Goal: Task Accomplishment & Management: Complete application form

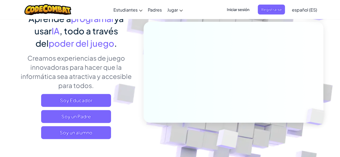
scroll to position [140, 0]
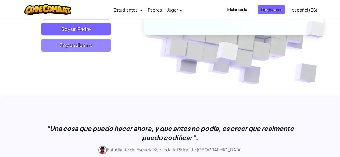
click at [92, 47] on font "Soy un alumno" at bounding box center [76, 45] width 33 height 6
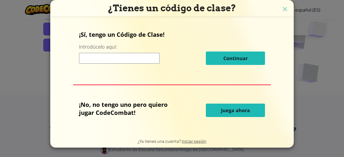
click at [128, 57] on input at bounding box center [119, 58] width 81 height 11
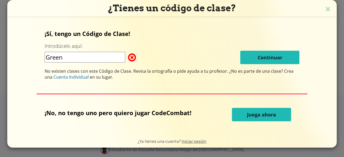
type input "Green"
click at [324, 9] on img at bounding box center [327, 9] width 7 height 8
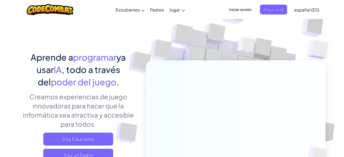
scroll to position [0, 0]
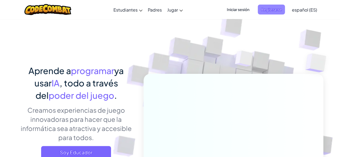
click at [278, 9] on font "Registrarse" at bounding box center [271, 9] width 21 height 5
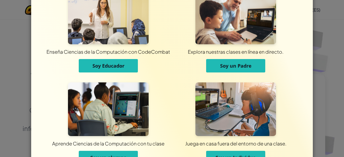
scroll to position [32, 0]
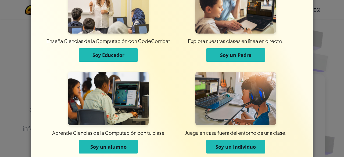
click at [128, 148] on button "Soy un alumno" at bounding box center [108, 146] width 59 height 13
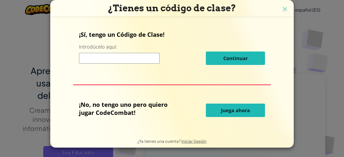
scroll to position [0, 0]
click at [284, 9] on img at bounding box center [284, 9] width 7 height 8
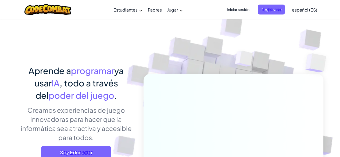
click at [250, 8] on span "Iniciar sesión" at bounding box center [237, 10] width 29 height 10
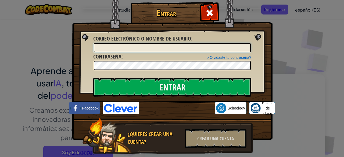
click at [147, 49] on input "Correo electrónico o nombre de usuario :" at bounding box center [172, 47] width 157 height 9
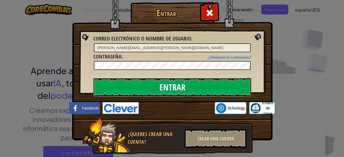
click at [138, 83] on input "Entrar" at bounding box center [172, 87] width 158 height 19
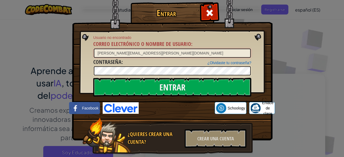
click at [152, 53] on input "[PERSON_NAME][EMAIL_ADDRESS][PERSON_NAME][DOMAIN_NAME]" at bounding box center [172, 53] width 157 height 9
type input "[PERSON_NAME][EMAIL_ADDRESS][PERSON_NAME][DOMAIN_NAME]"
click at [93, 78] on input "Entrar" at bounding box center [172, 87] width 158 height 19
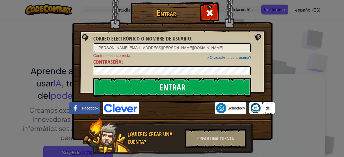
click at [93, 78] on input "Entrar" at bounding box center [172, 87] width 158 height 19
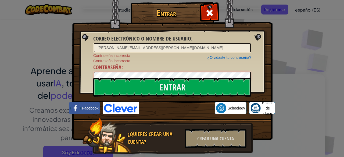
click at [93, 78] on input "Entrar" at bounding box center [172, 87] width 158 height 19
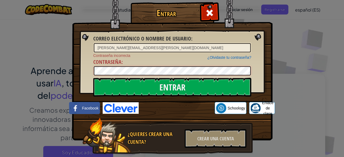
click at [93, 78] on input "Entrar" at bounding box center [172, 87] width 158 height 19
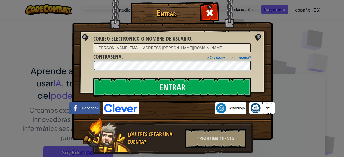
click at [93, 78] on input "Entrar" at bounding box center [172, 87] width 158 height 19
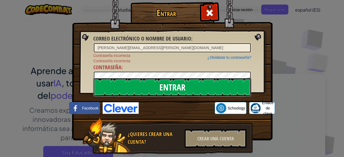
click at [148, 86] on input "Entrar" at bounding box center [172, 87] width 158 height 19
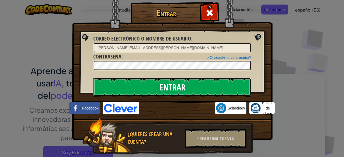
click at [148, 86] on input "Entrar" at bounding box center [172, 87] width 158 height 19
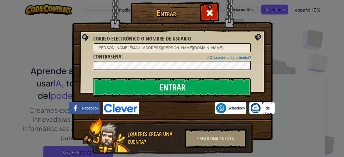
click at [148, 86] on input "Entrar" at bounding box center [172, 87] width 158 height 19
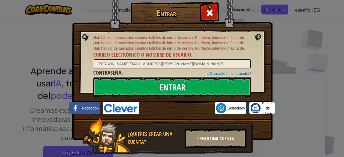
click at [217, 135] on div "Crear una cuenta" at bounding box center [216, 138] width 62 height 19
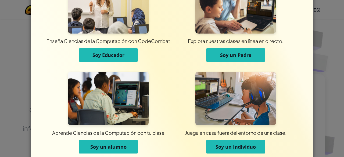
scroll to position [43, 0]
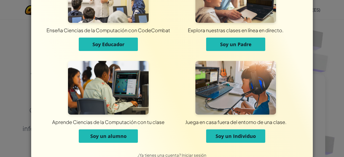
click at [213, 136] on button "Soy un Individuo" at bounding box center [235, 136] width 59 height 13
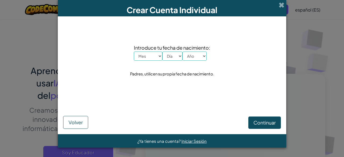
scroll to position [0, 0]
click at [155, 58] on select "Mes Enero Febrero Órdenes de marcha Abril Mayonesa Junio [PERSON_NAME] Octubre …" at bounding box center [148, 56] width 28 height 9
select select "7"
click at [134, 52] on select "Mes Enero Febrero Órdenes de marcha Abril Mayonesa Junio [PERSON_NAME] Octubre …" at bounding box center [148, 56] width 28 height 9
click at [176, 53] on select "Día 1 2 3 4 5 6 7 8 9 10 11 12 13 14 15 16 17 18 19 20 21 22 23 24 25 26 27 28 …" at bounding box center [172, 56] width 20 height 9
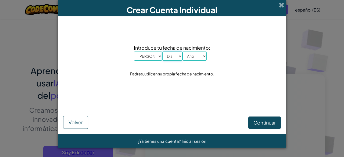
select select "27"
click at [162, 52] on select "Día 1 2 3 4 5 6 7 8 9 10 11 12 13 14 15 16 17 18 19 20 21 22 23 24 25 26 27 28 …" at bounding box center [172, 56] width 20 height 9
click at [201, 58] on select "Año 2025 2024 2023 2022 2021 2020 2019 2018 2017 2016 2015 2014 2013 2012 2011 …" at bounding box center [194, 56] width 24 height 9
select select "2011"
click at [182, 52] on select "Año 2025 2024 2023 2022 2021 2020 2019 2018 2017 2016 2015 2014 2013 2012 2011 …" at bounding box center [194, 56] width 24 height 9
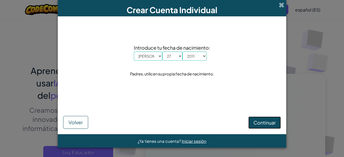
click at [269, 124] on font "Continuar" at bounding box center [264, 123] width 22 height 6
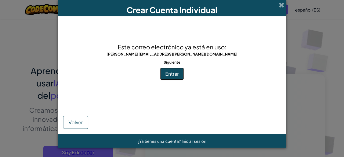
click at [173, 73] on font "Entrar" at bounding box center [171, 74] width 13 height 6
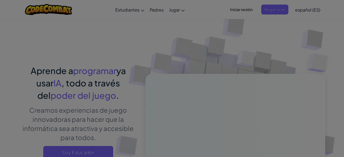
type input "[PERSON_NAME][EMAIL_ADDRESS][PERSON_NAME][DOMAIN_NAME]"
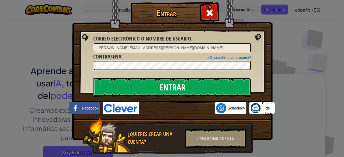
click at [164, 81] on input "Entrar" at bounding box center [172, 87] width 158 height 19
